Goal: Book appointment/travel/reservation

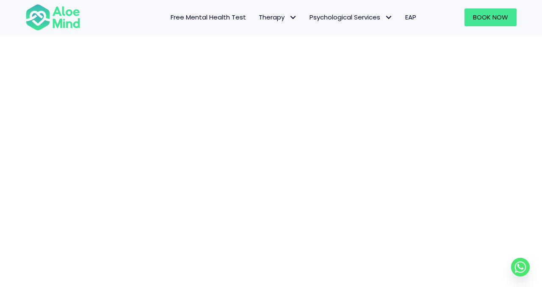
scroll to position [115, 0]
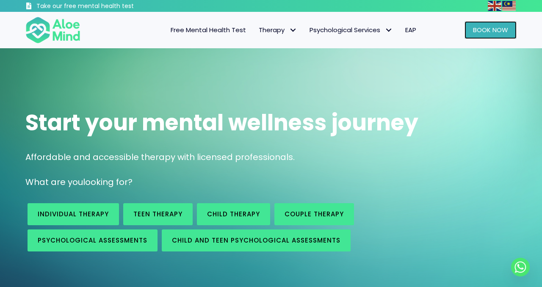
click at [470, 32] on link "Book Now" at bounding box center [490, 30] width 52 height 18
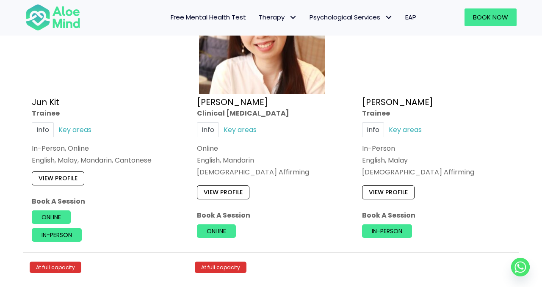
scroll to position [3347, 0]
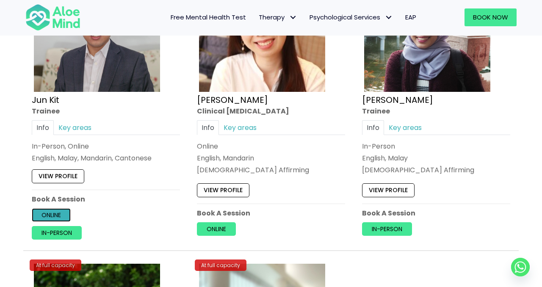
click at [62, 216] on link "Online" at bounding box center [51, 215] width 39 height 14
click at [73, 181] on link "View profile" at bounding box center [58, 176] width 52 height 14
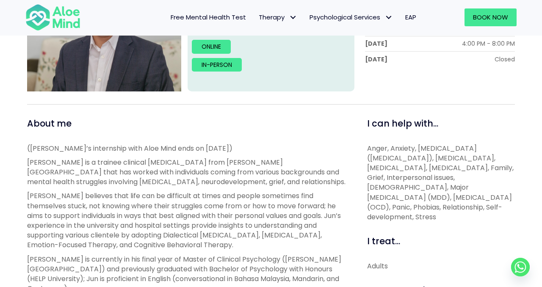
scroll to position [218, 0]
